Goal: Check status: Check status

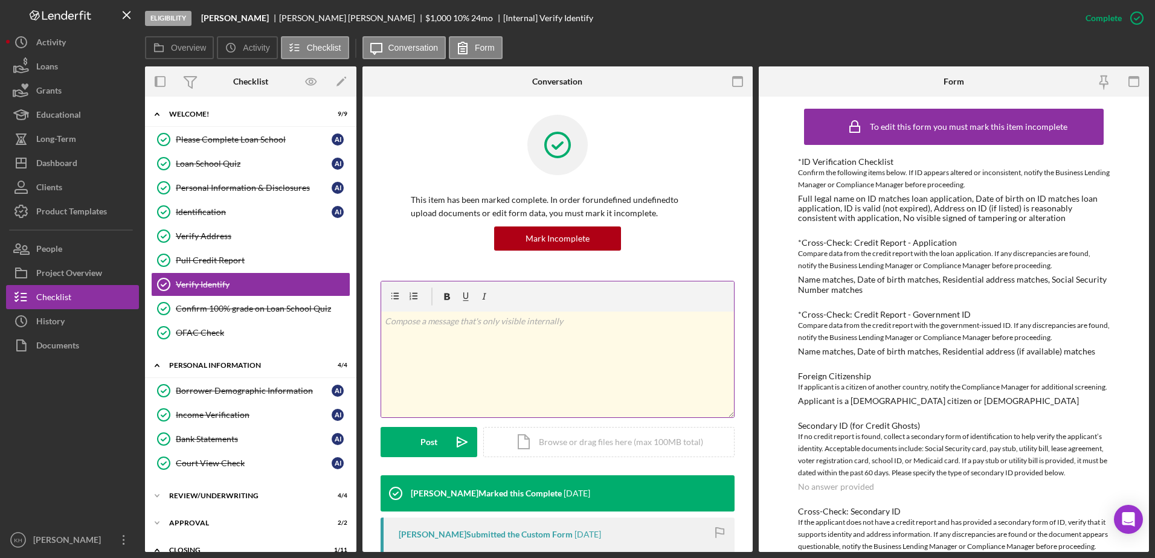
scroll to position [101, 0]
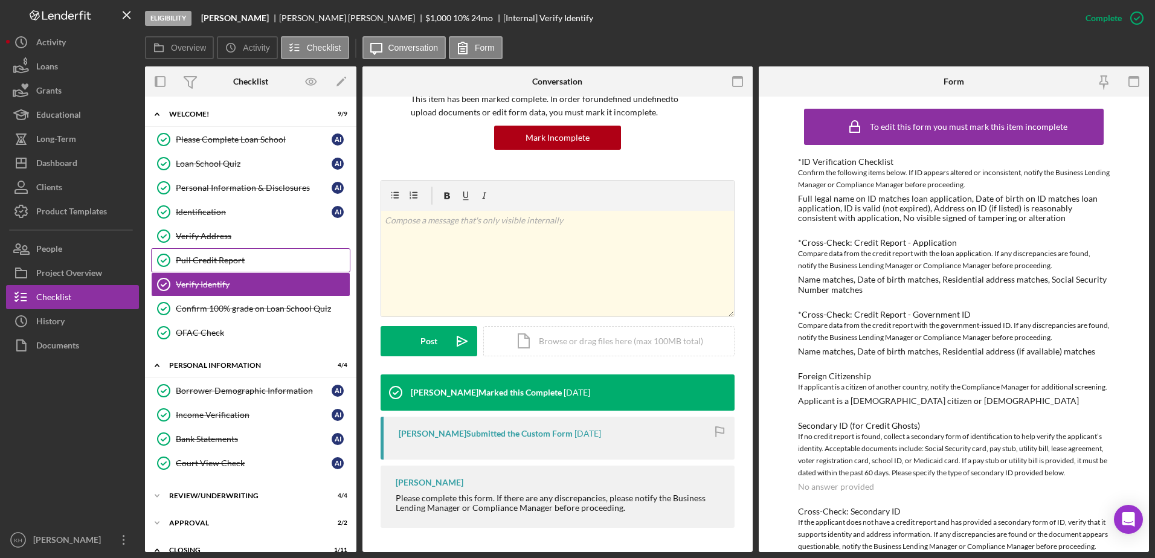
click at [223, 256] on div "Pull Credit Report" at bounding box center [263, 260] width 174 height 10
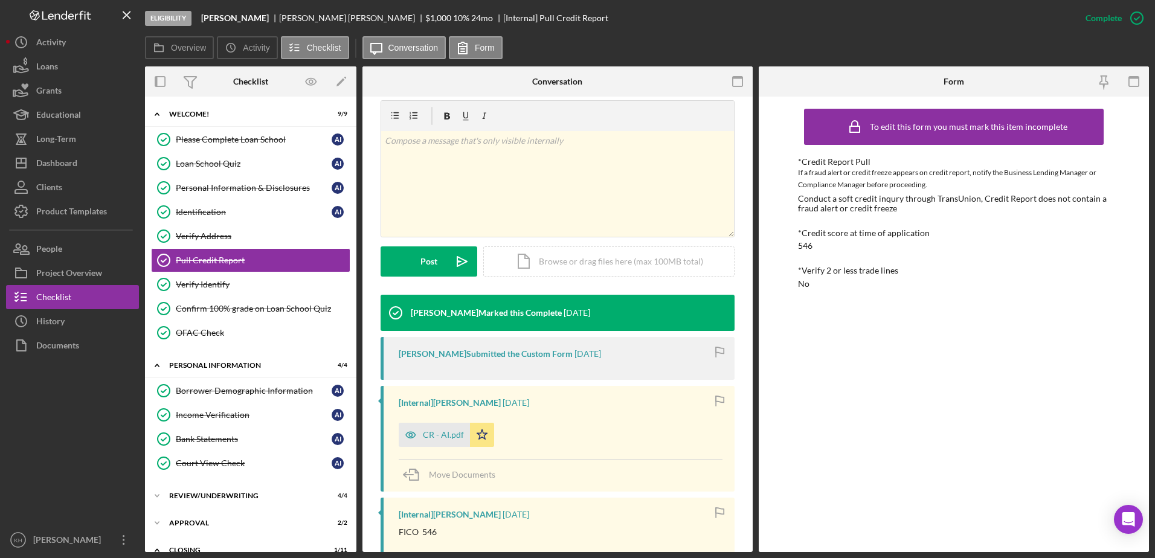
scroll to position [242, 0]
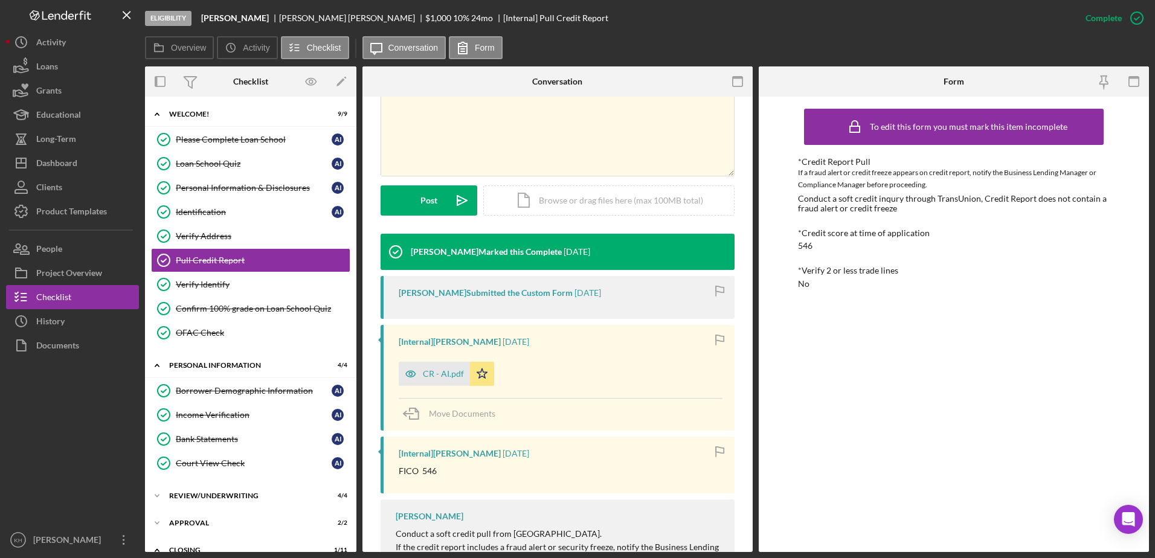
click at [446, 386] on div "[Internal] [PERSON_NAME] [DATE] CR - AI.pdf Icon/Star Move Documents" at bounding box center [558, 378] width 354 height 106
click at [429, 371] on div "CR - AI.pdf" at bounding box center [443, 374] width 41 height 10
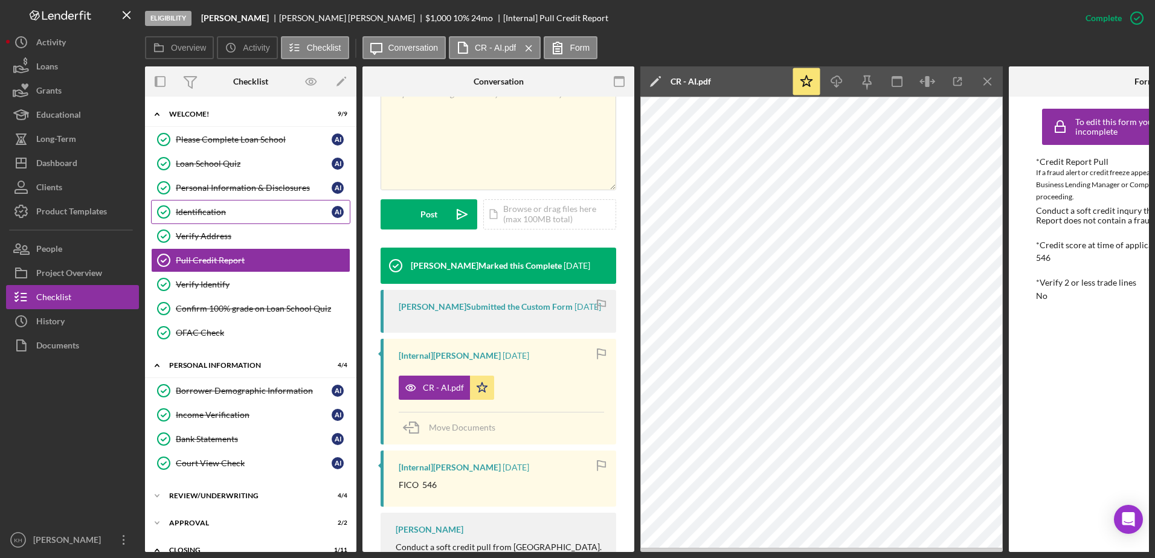
click at [213, 205] on link "Identification Identification A I" at bounding box center [250, 212] width 199 height 24
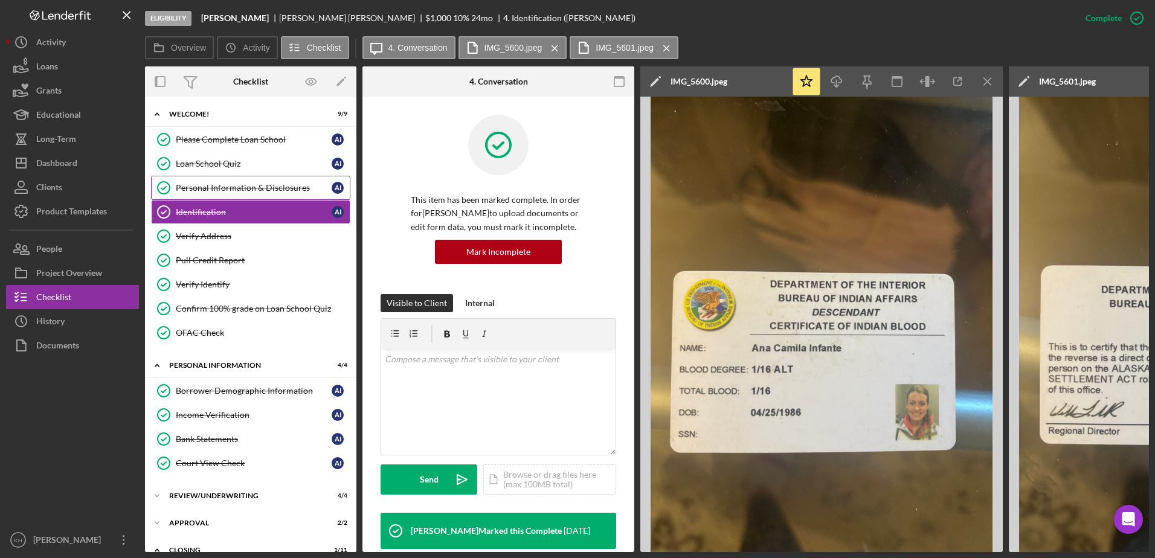
click at [219, 187] on div "Personal Information & Disclosures" at bounding box center [254, 188] width 156 height 10
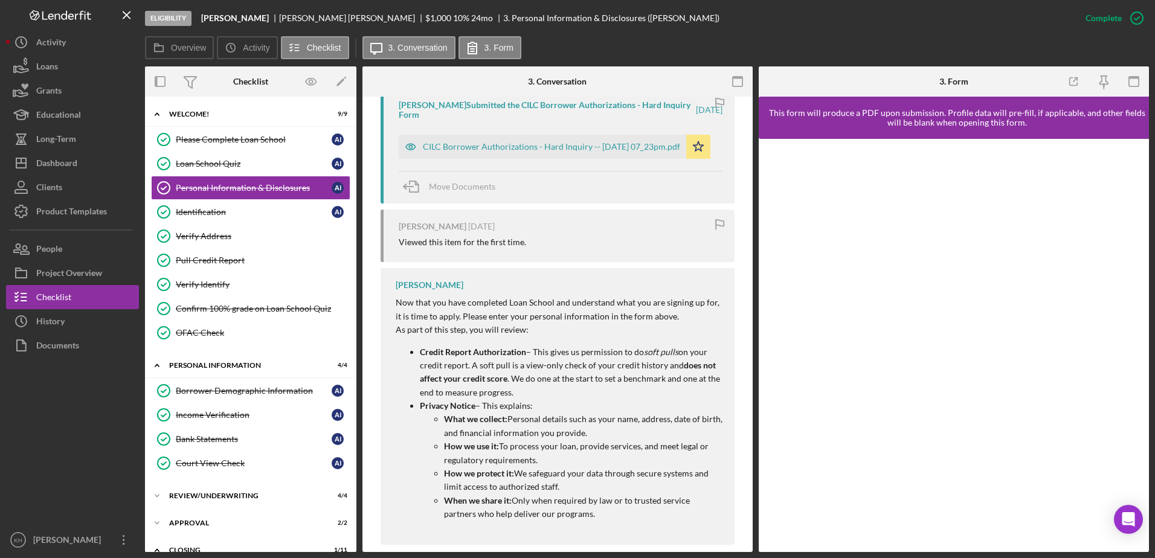
scroll to position [470, 0]
